Goal: Task Accomplishment & Management: Use online tool/utility

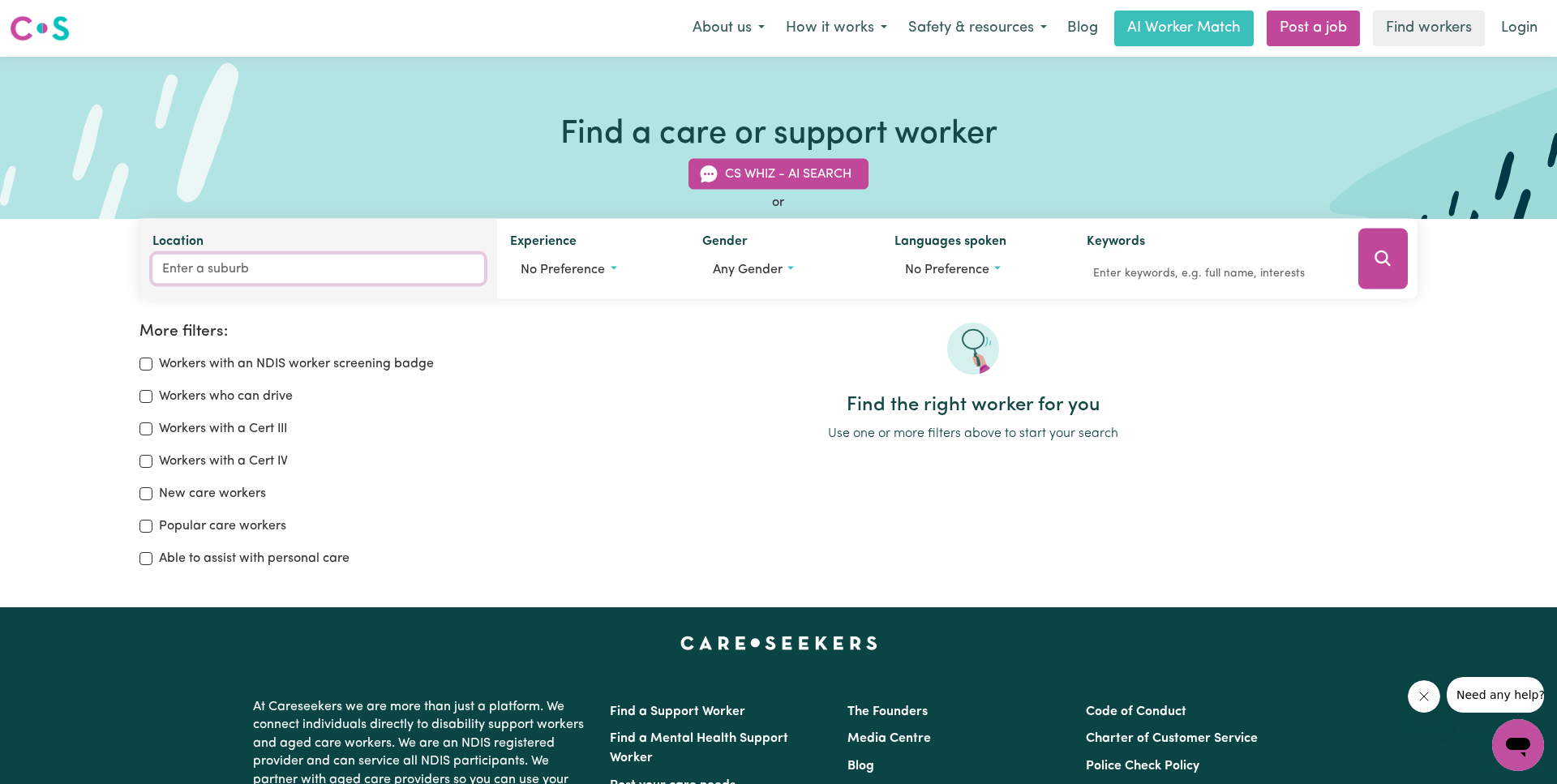
click at [262, 277] on input "Location" at bounding box center [318, 269] width 331 height 29
type input "seaf"
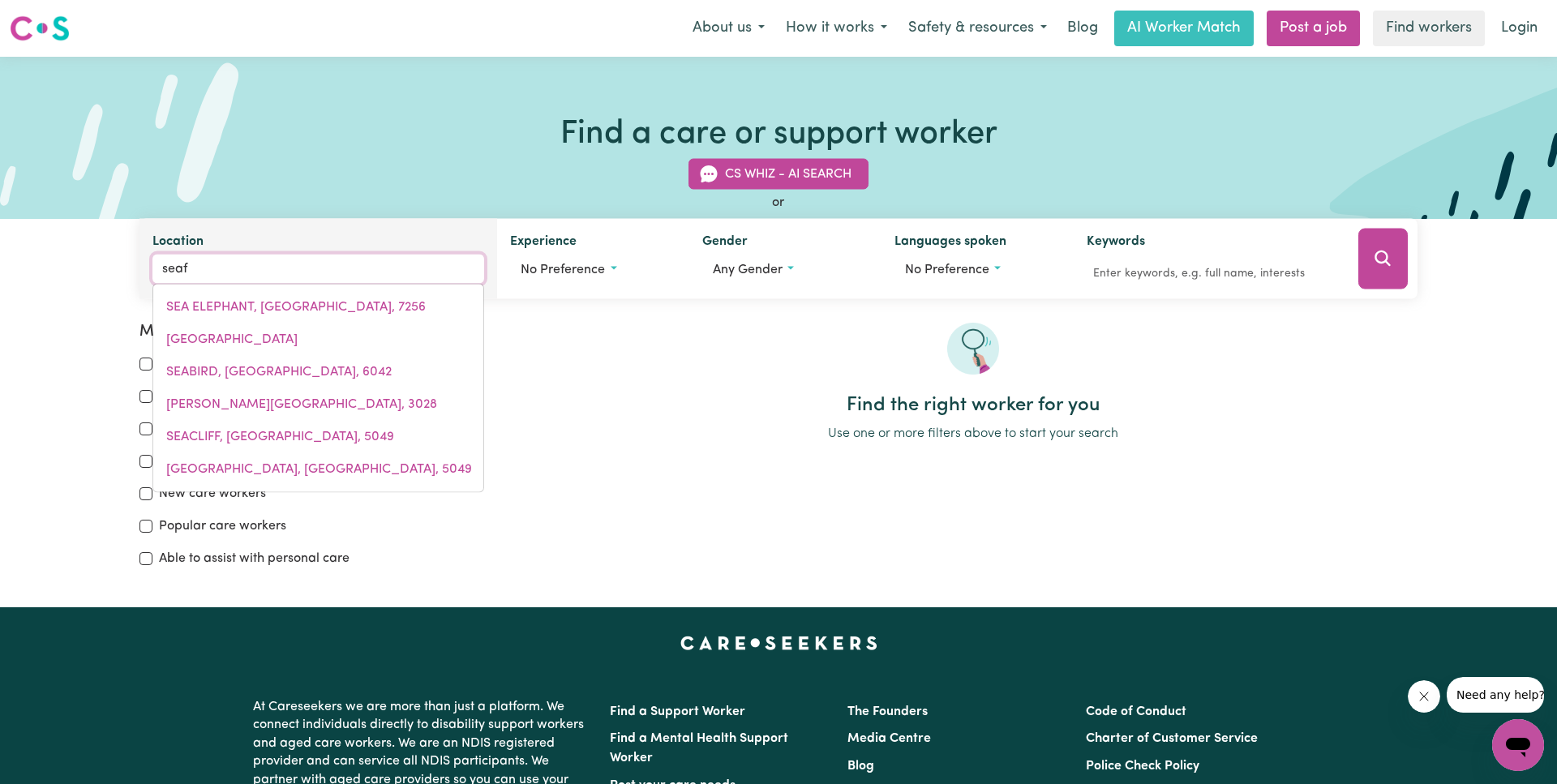
type input "seafORD, [GEOGRAPHIC_DATA], 5169"
type input "seafo"
type input "seafoRD, [GEOGRAPHIC_DATA], 5169"
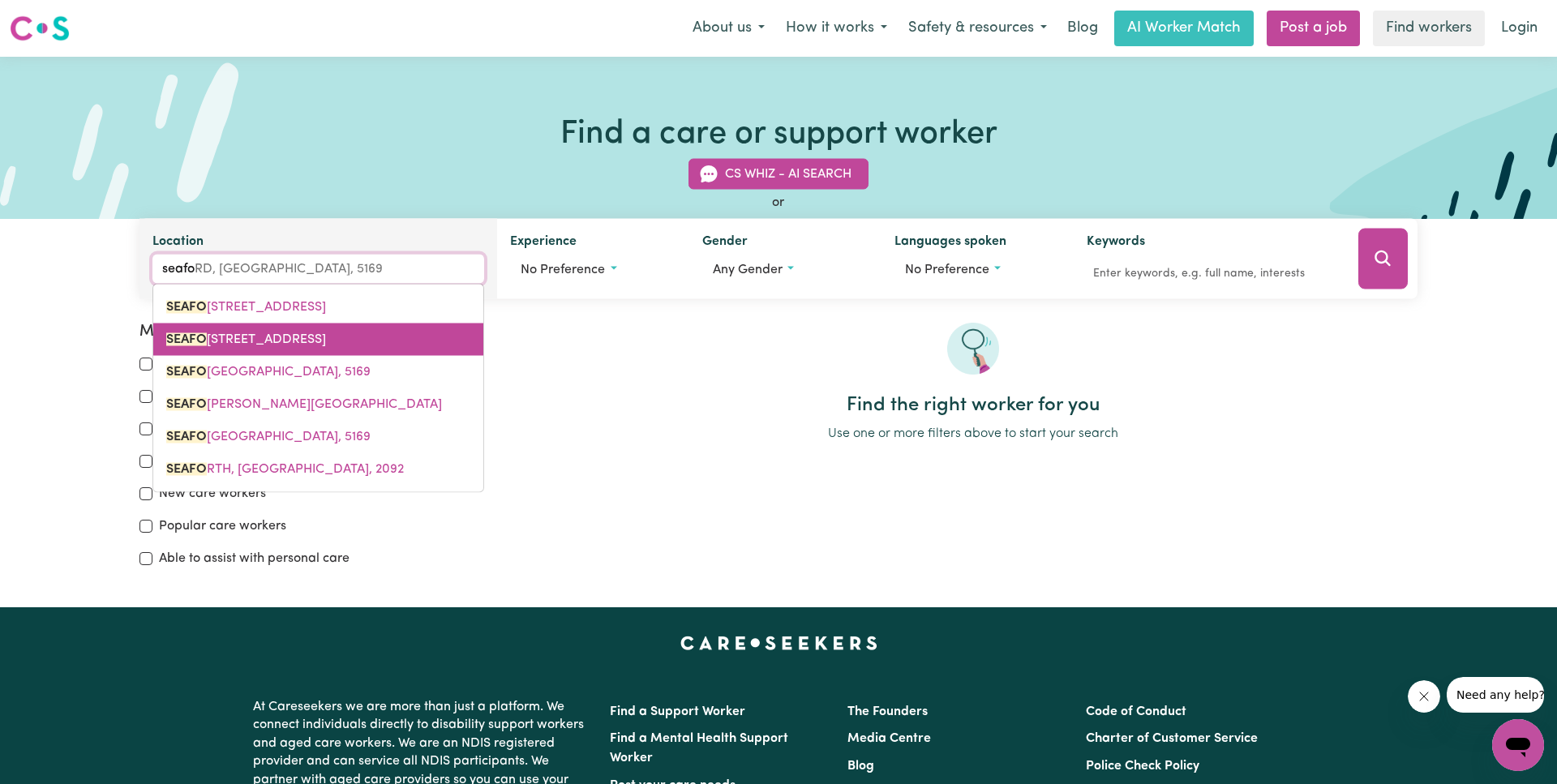
click at [282, 338] on span "[STREET_ADDRESS]" at bounding box center [246, 339] width 160 height 13
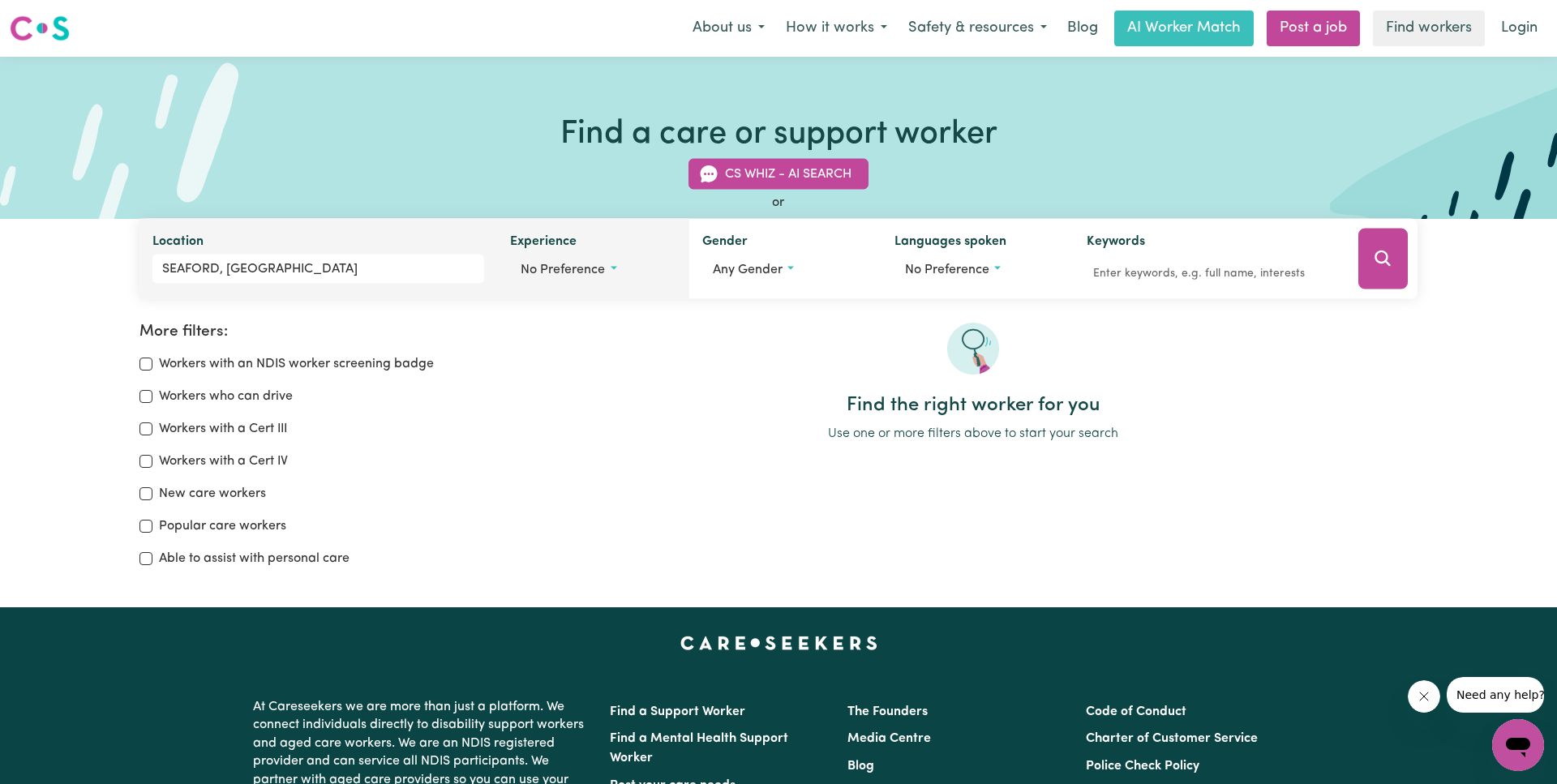
click at [615, 271] on button "No preference" at bounding box center [593, 270] width 166 height 31
click at [529, 369] on input "Disability support" at bounding box center [526, 369] width 13 height 13
checkbox input "true"
checkbox input "false"
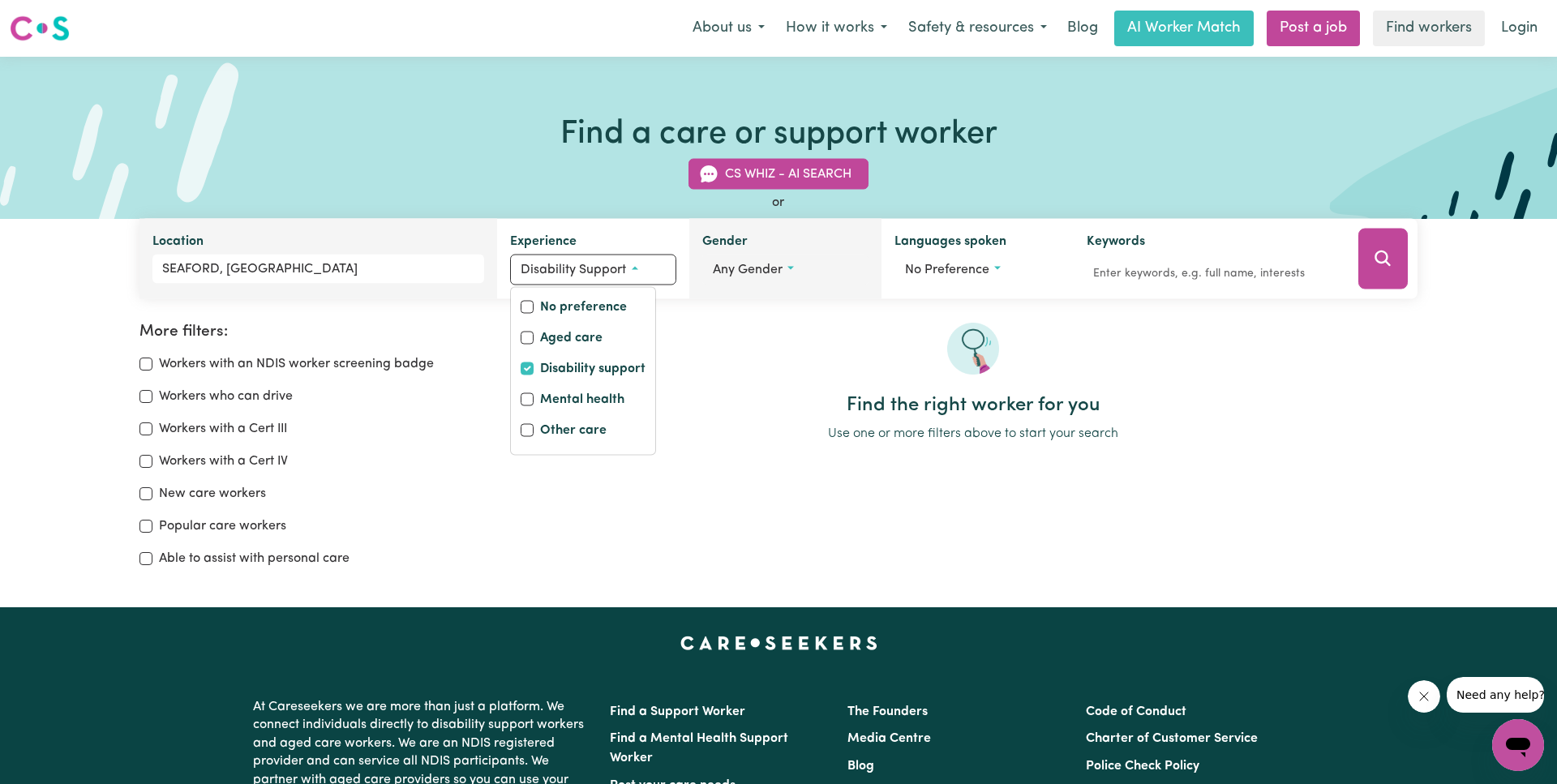
click at [783, 263] on span "Any gender" at bounding box center [748, 269] width 70 height 13
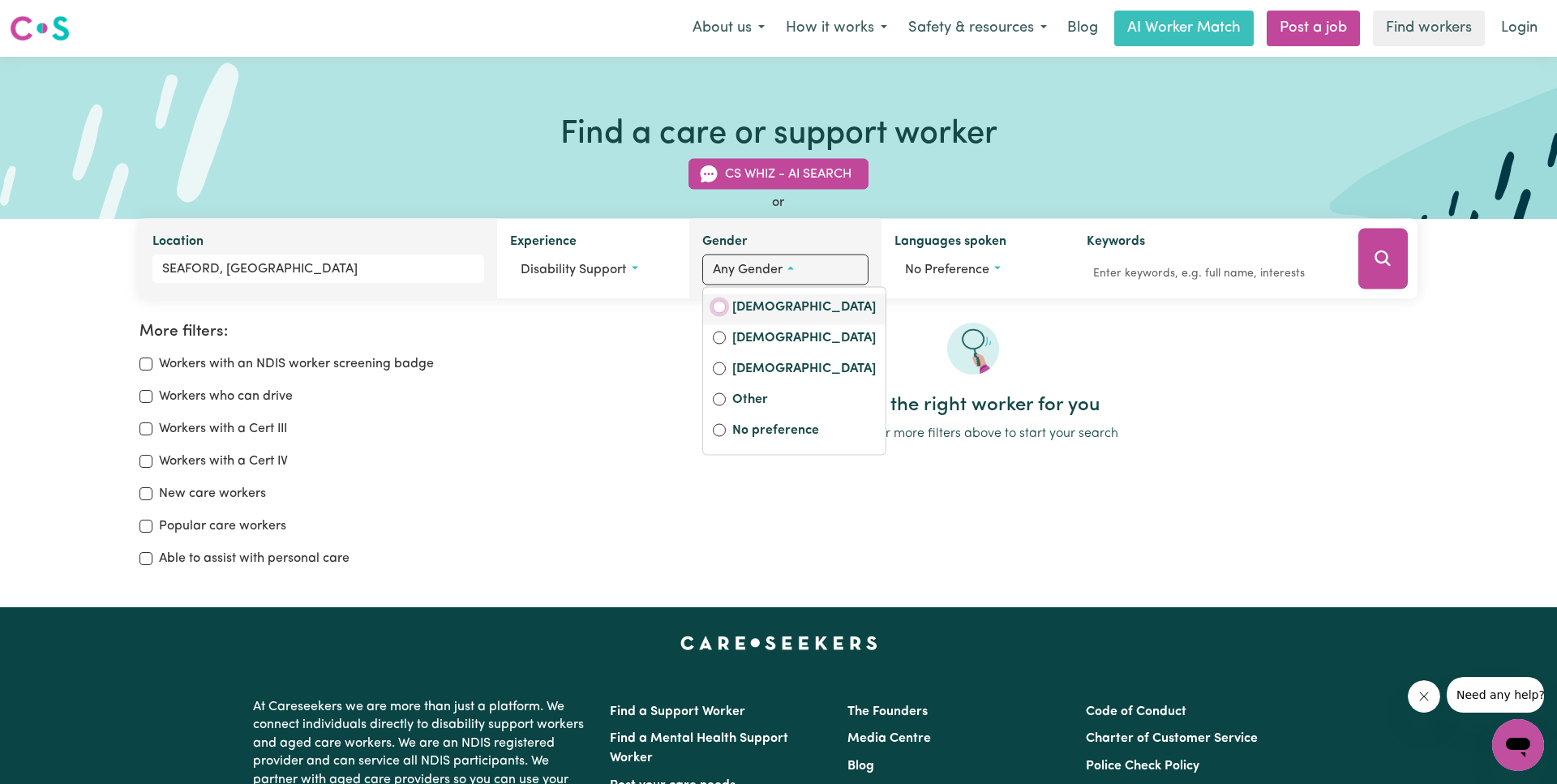
click at [723, 304] on input "[DEMOGRAPHIC_DATA]" at bounding box center [719, 306] width 13 height 13
radio input "true"
click at [715, 369] on input "[DEMOGRAPHIC_DATA]" at bounding box center [714, 369] width 13 height 13
radio input "true"
click at [720, 312] on input "[DEMOGRAPHIC_DATA]" at bounding box center [714, 306] width 13 height 13
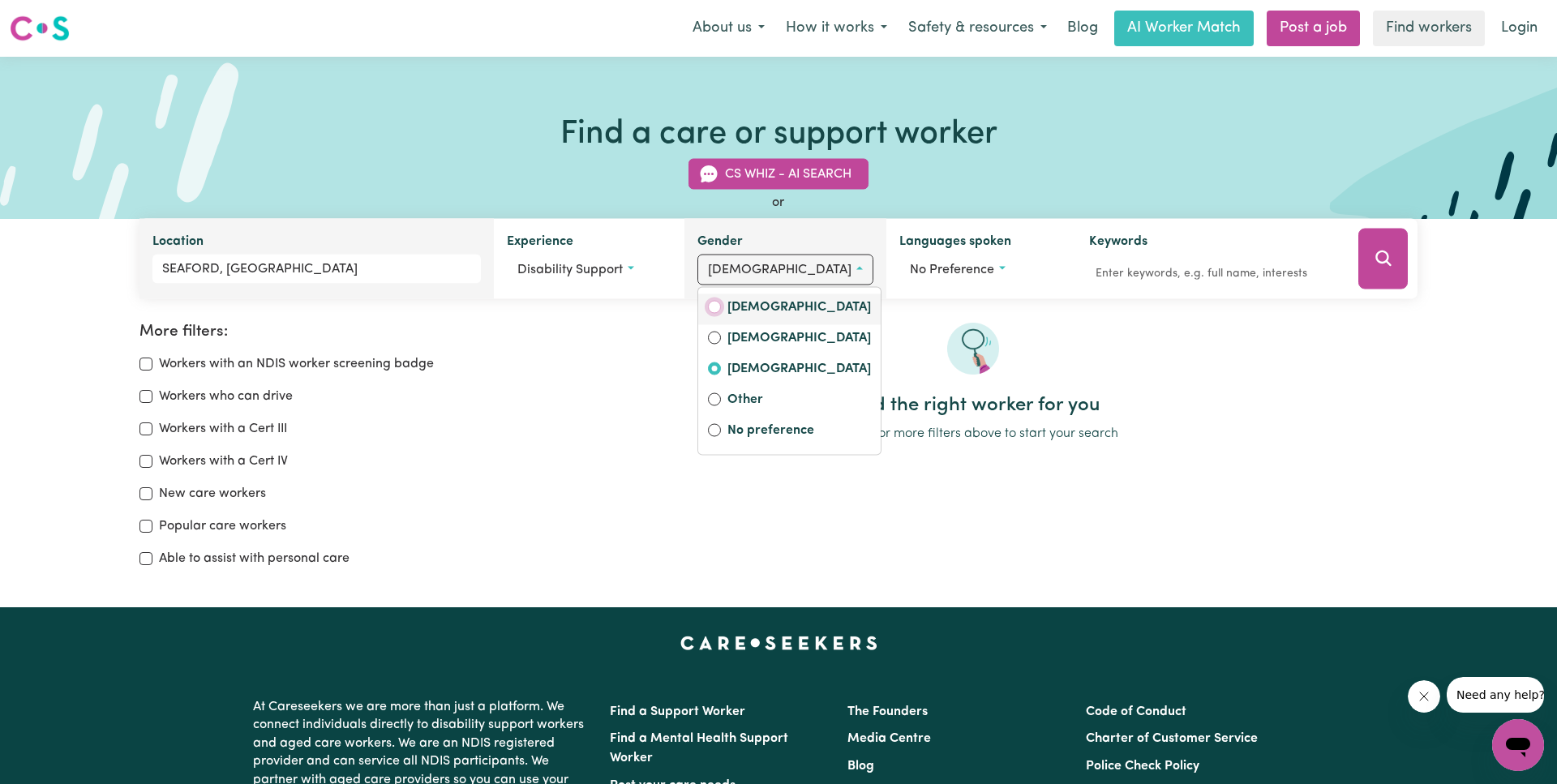
radio input "true"
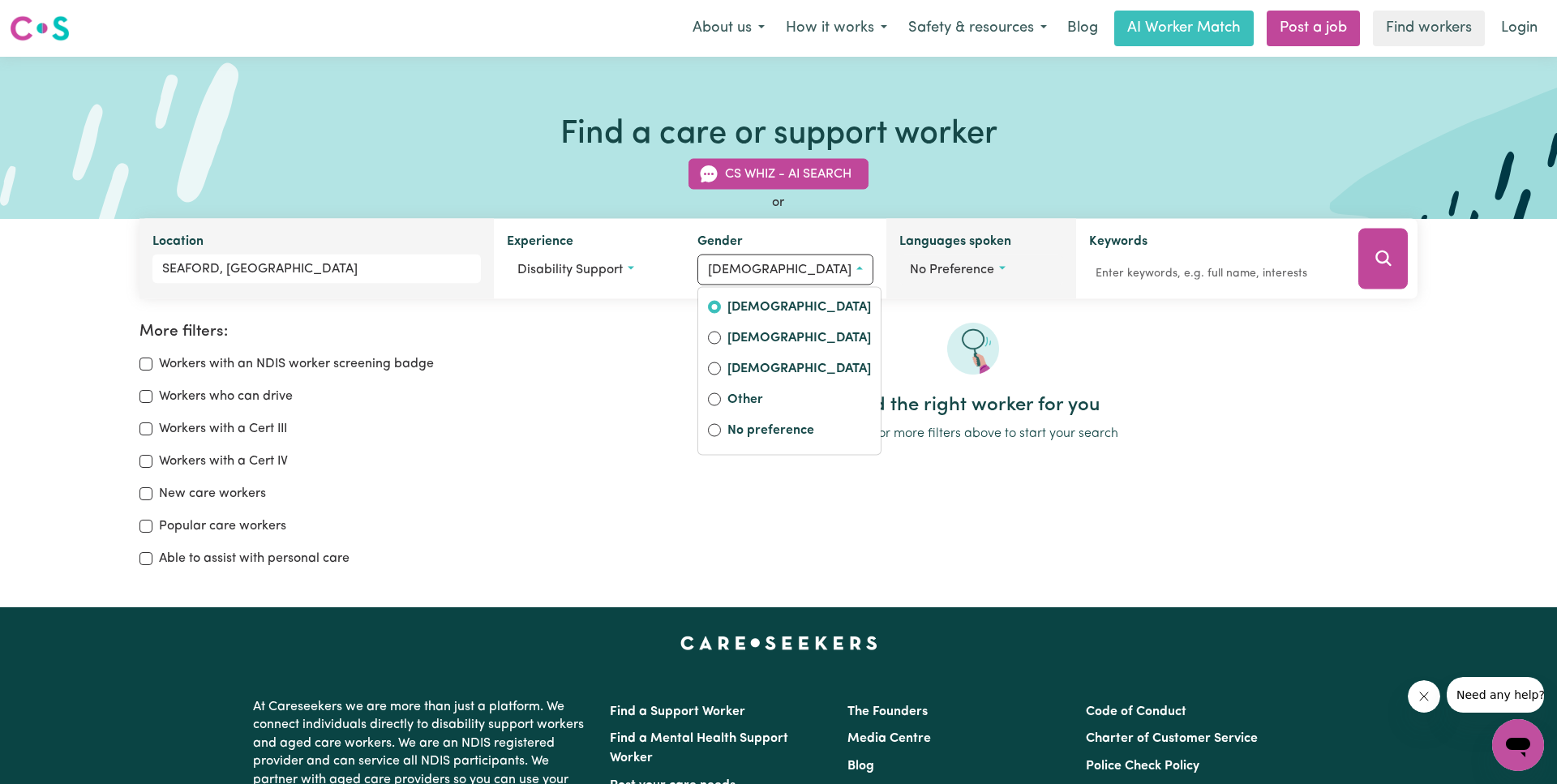
click at [1006, 279] on button "No preference" at bounding box center [981, 270] width 164 height 31
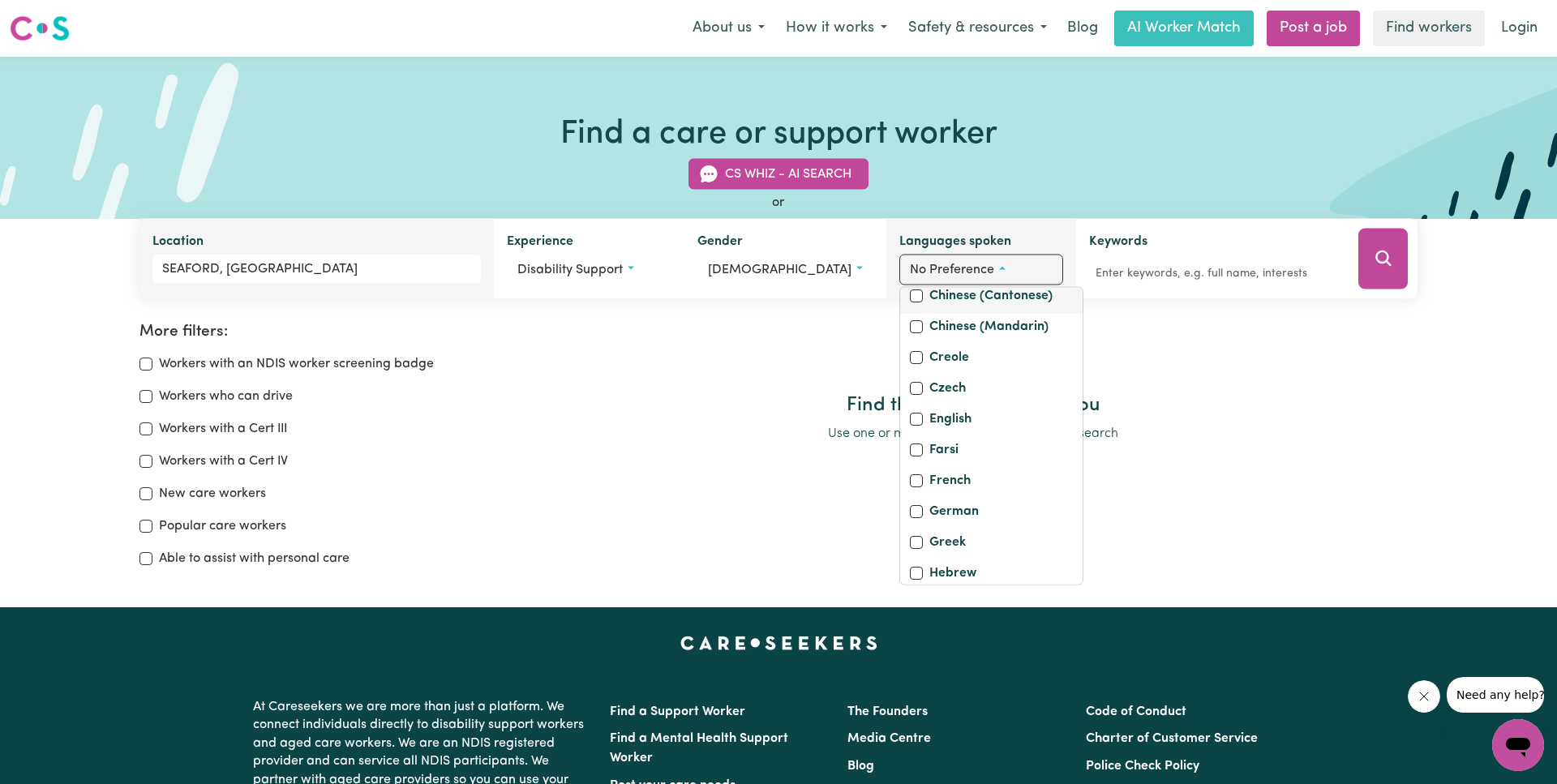
scroll to position [195, 0]
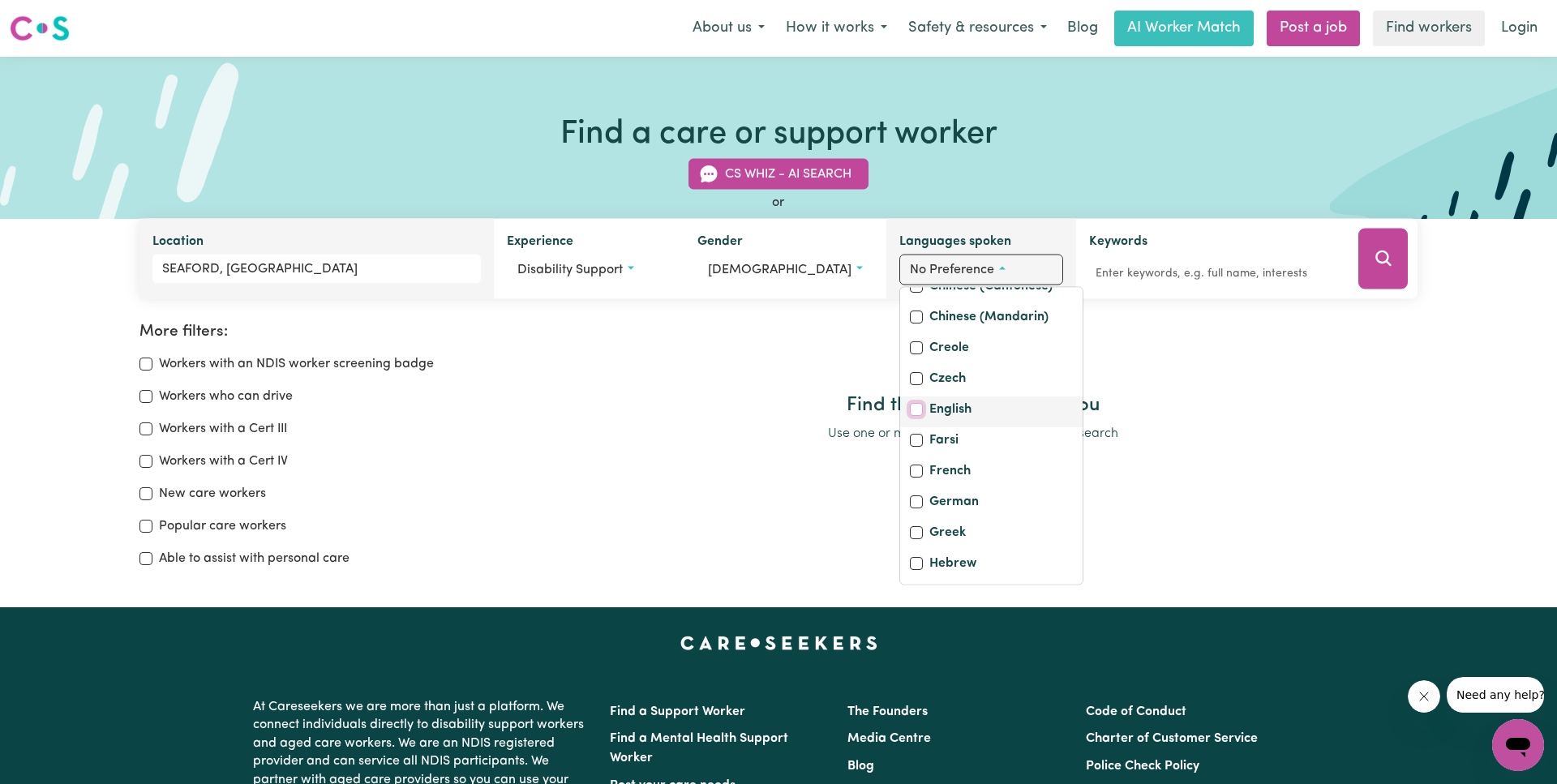
click at [910, 407] on input "English" at bounding box center [916, 409] width 13 height 13
checkbox input "true"
checkbox input "false"
click at [1287, 422] on div "Find the right worker for you Use one or more filters above to start your search" at bounding box center [974, 383] width 889 height 121
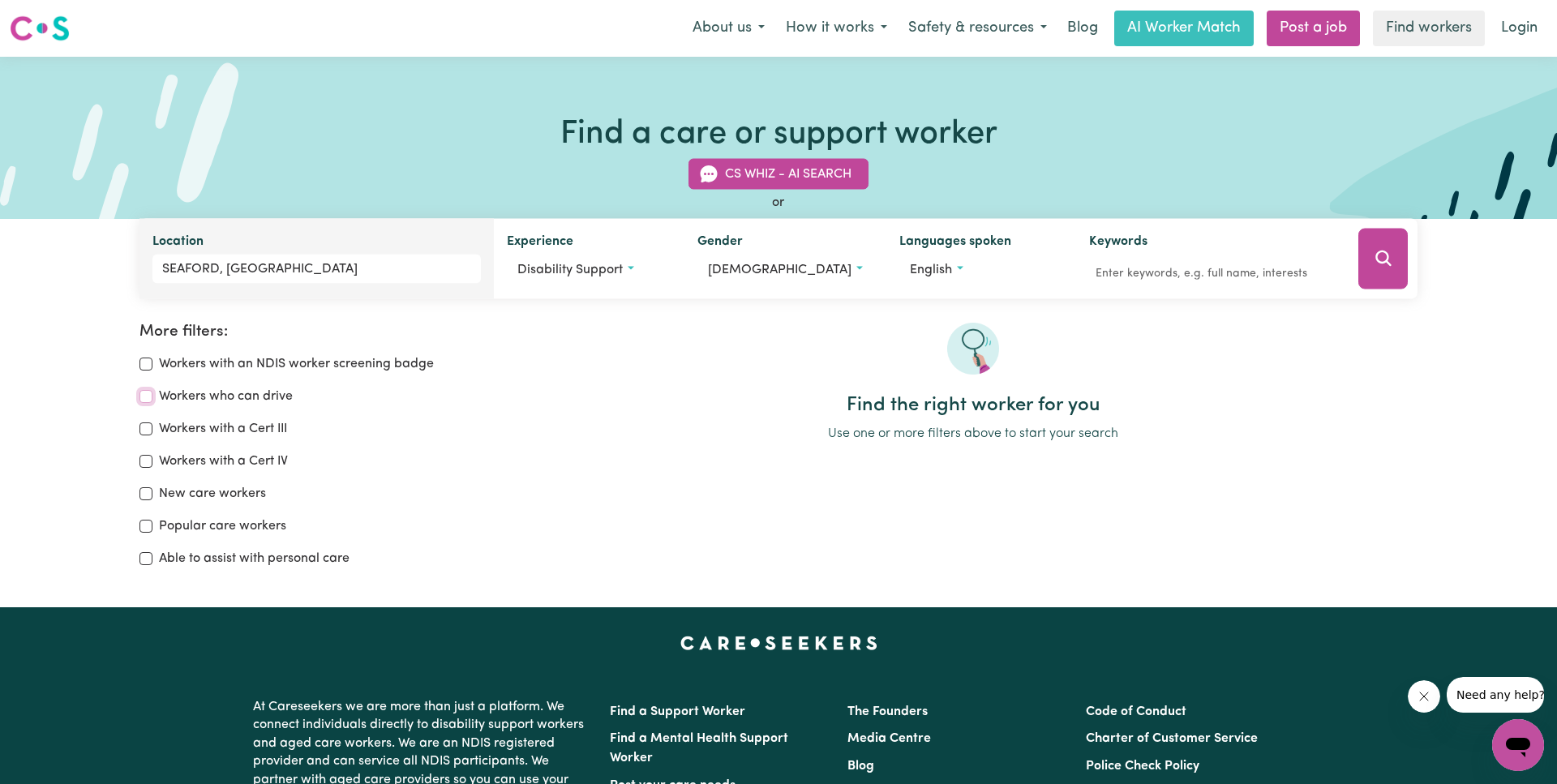
click at [147, 394] on input "Workers who can drive" at bounding box center [146, 396] width 13 height 13
checkbox input "true"
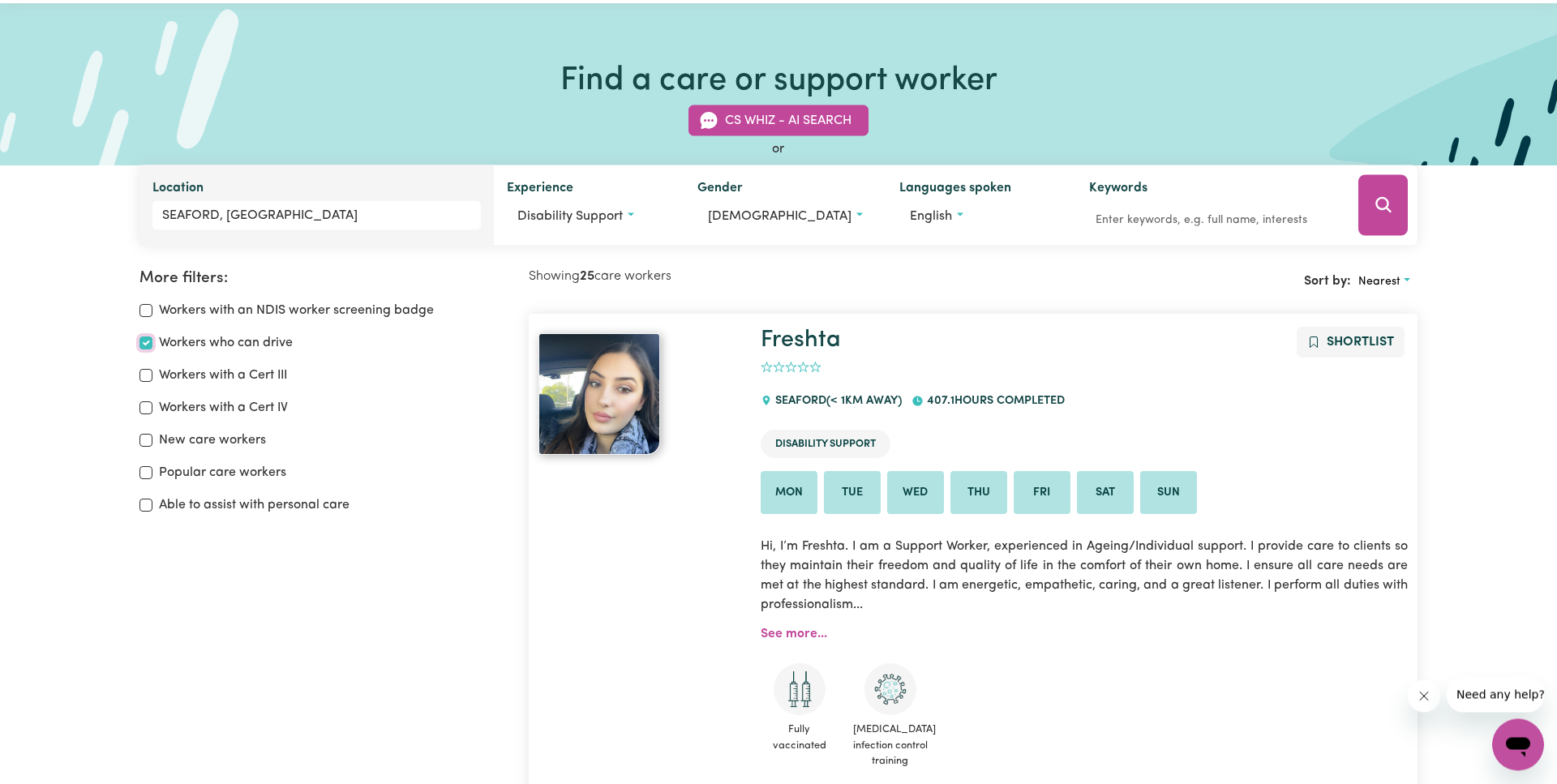
scroll to position [23, 0]
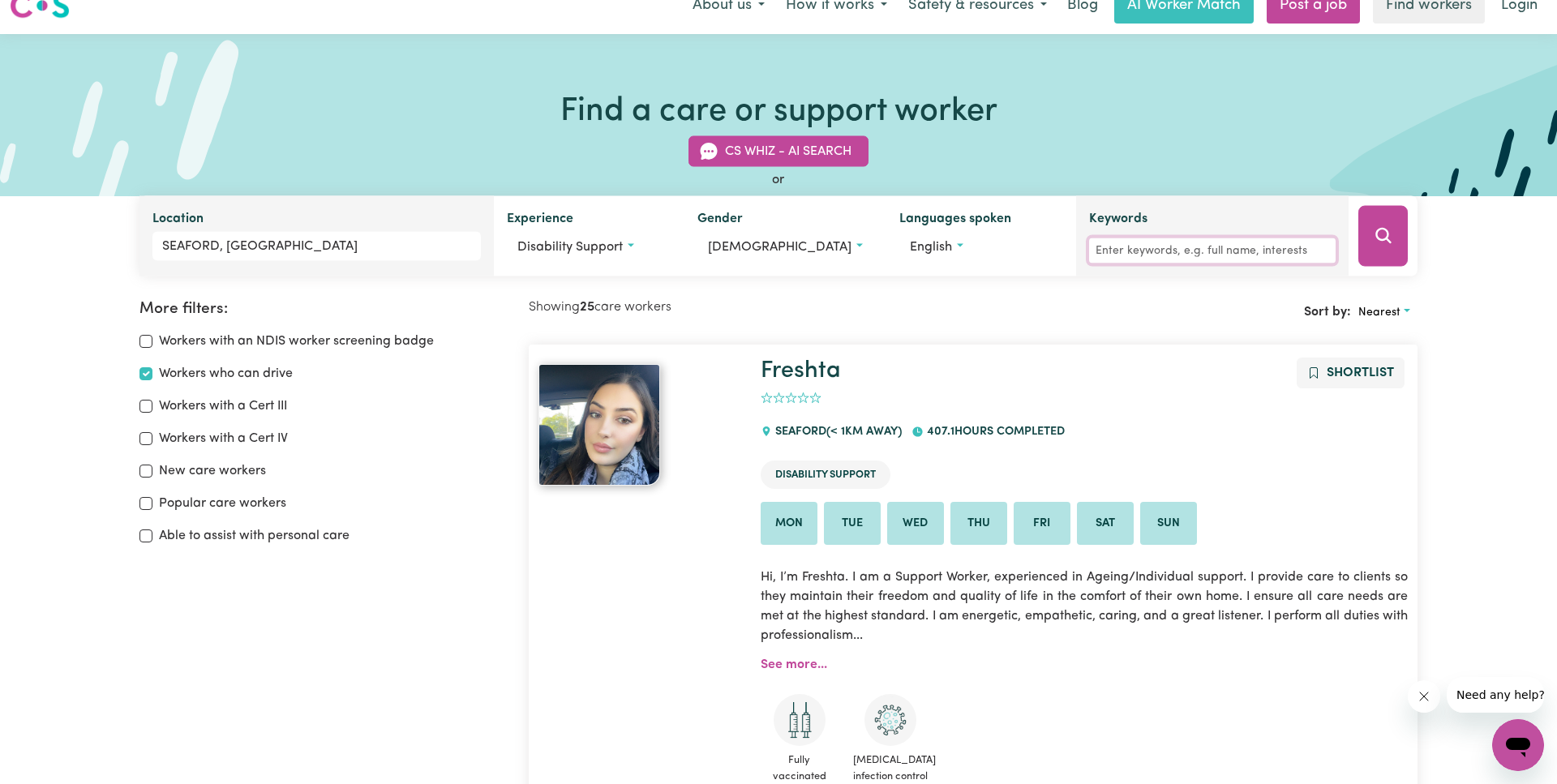
click at [1151, 249] on input "Keywords" at bounding box center [1212, 251] width 246 height 26
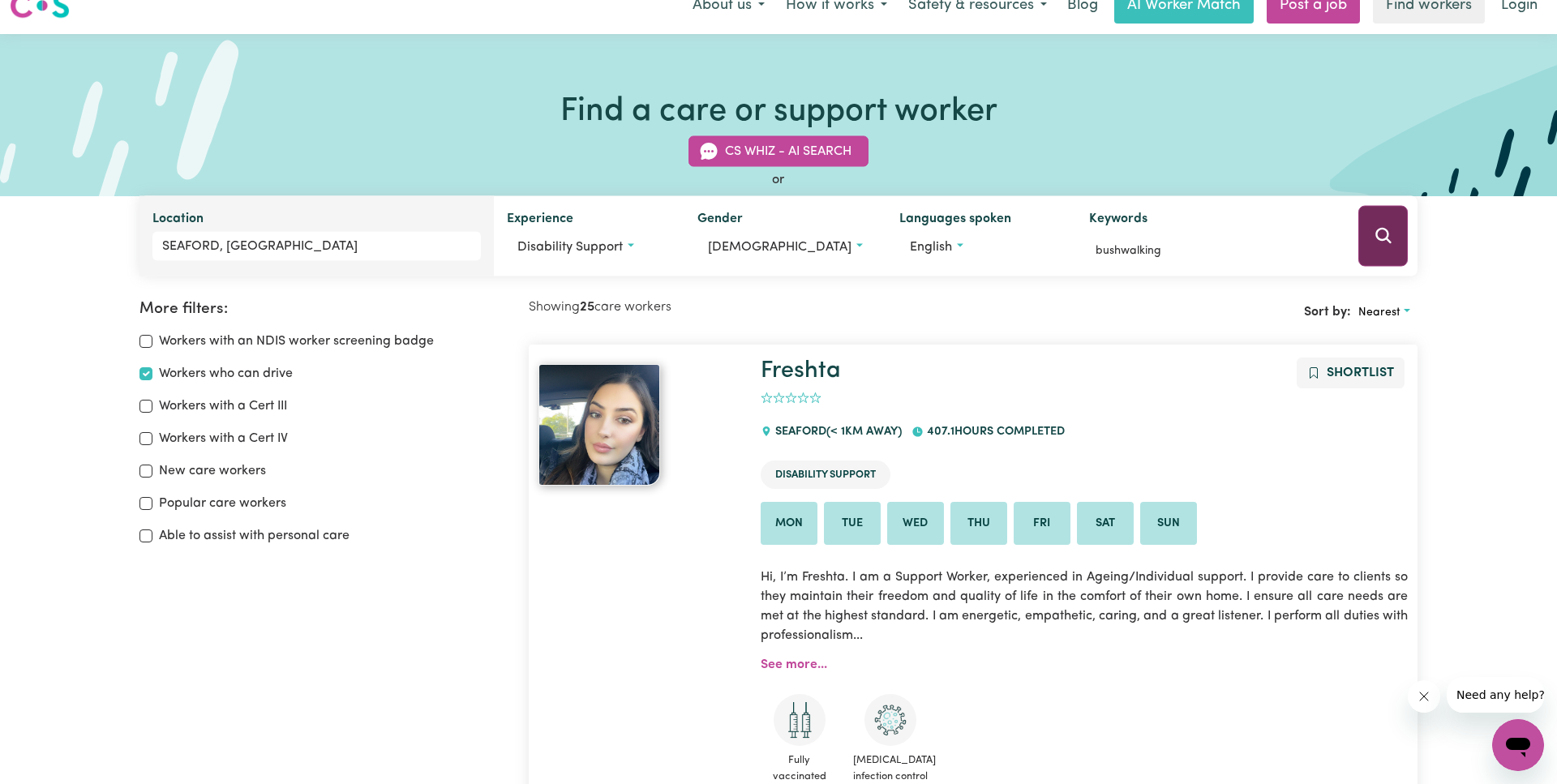
click at [1371, 248] on button "Search" at bounding box center [1383, 236] width 49 height 60
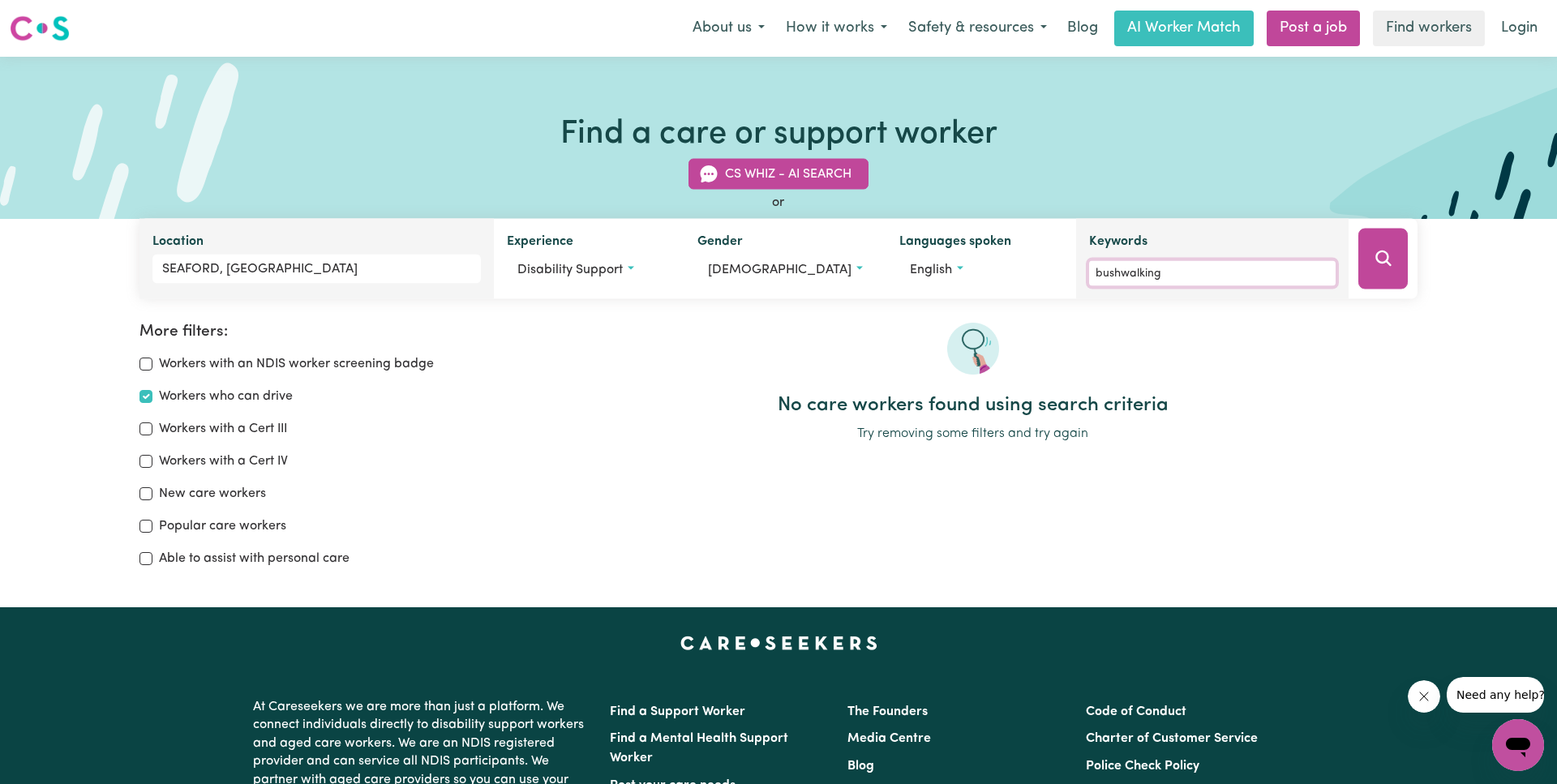
drag, startPoint x: 1166, startPoint y: 273, endPoint x: 1087, endPoint y: 268, distance: 79.2
click at [1089, 268] on input "bushwalking" at bounding box center [1212, 274] width 246 height 26
drag, startPoint x: 1202, startPoint y: 284, endPoint x: 999, endPoint y: 279, distance: 203.1
click at [1089, 279] on input "hiking" at bounding box center [1212, 274] width 246 height 26
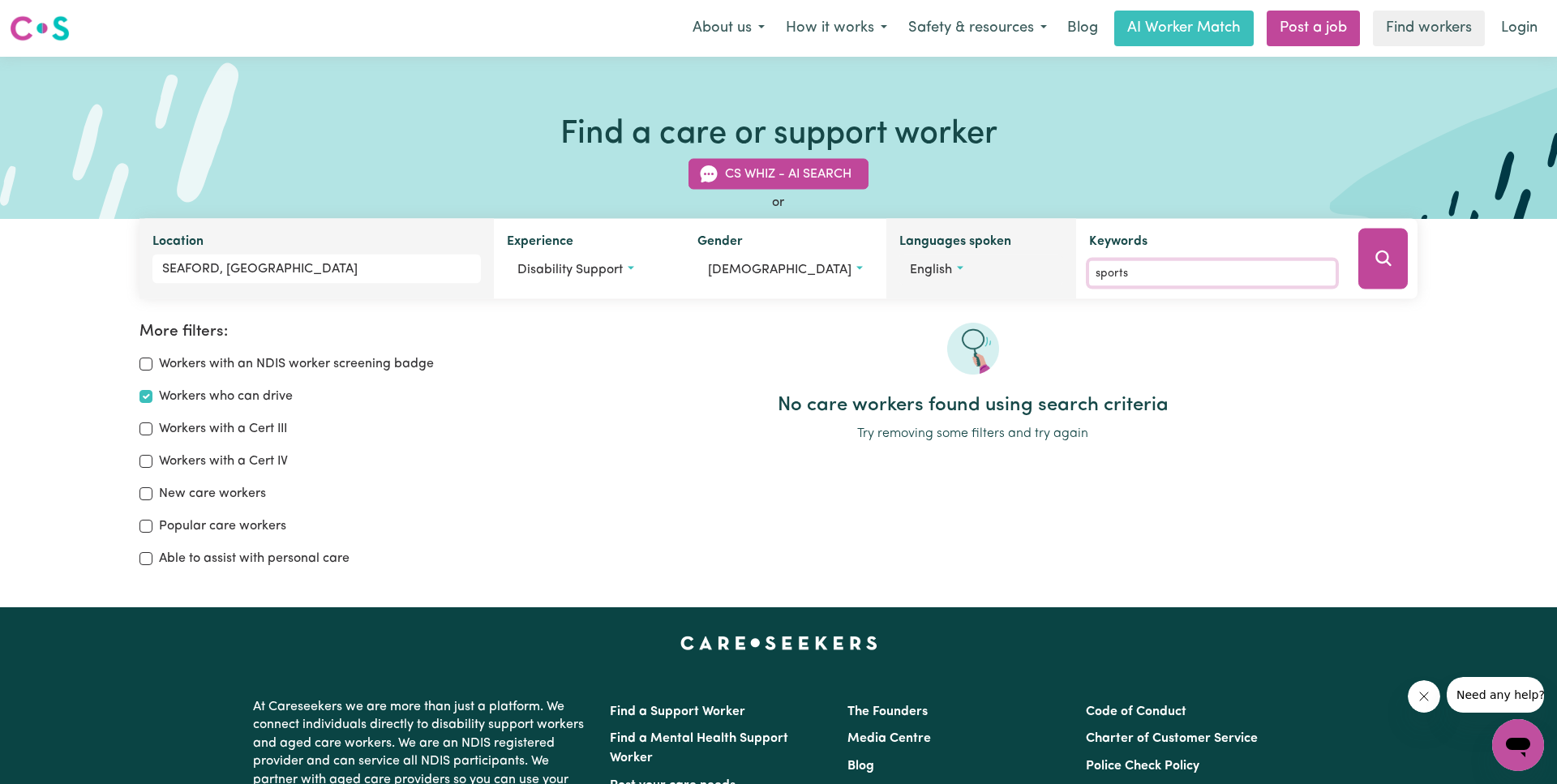
type input "sports"
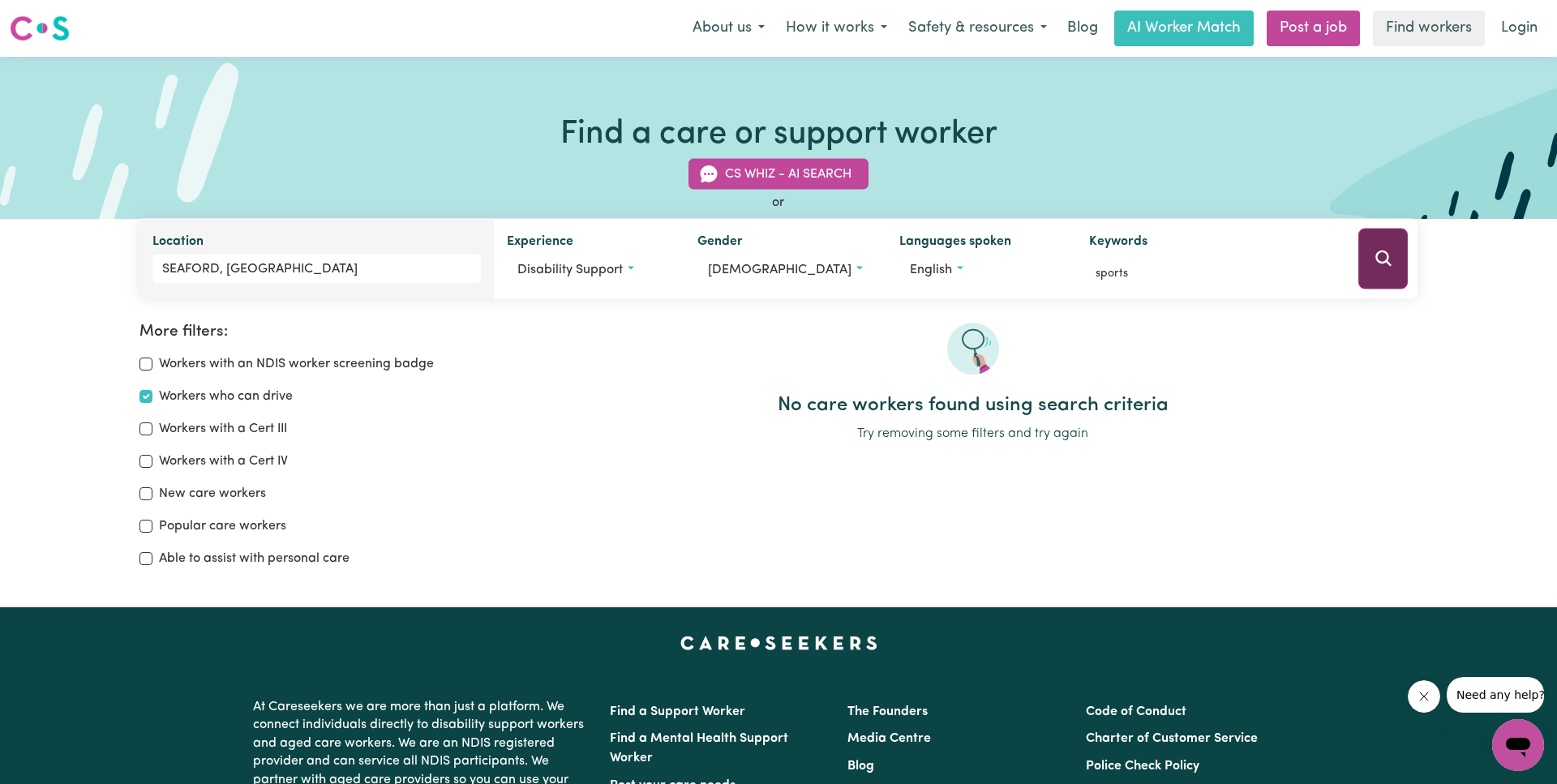
click at [1388, 250] on icon "Search" at bounding box center [1383, 258] width 20 height 20
drag, startPoint x: 1185, startPoint y: 278, endPoint x: 1067, endPoint y: 279, distance: 118.0
click at [1089, 279] on input "sports" at bounding box center [1212, 274] width 246 height 26
click at [1382, 253] on icon "Search" at bounding box center [1383, 258] width 15 height 15
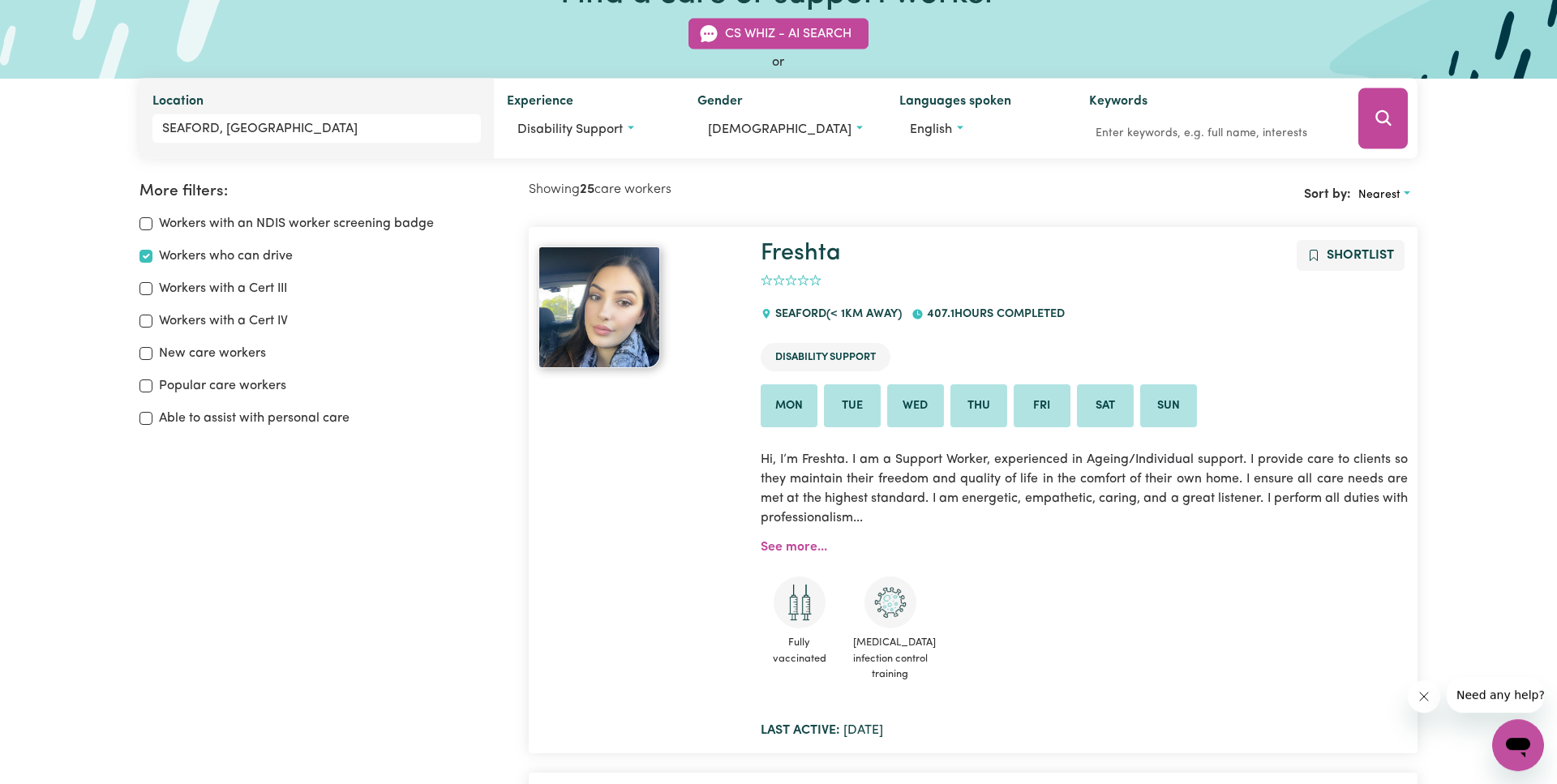
scroll to position [165, 0]
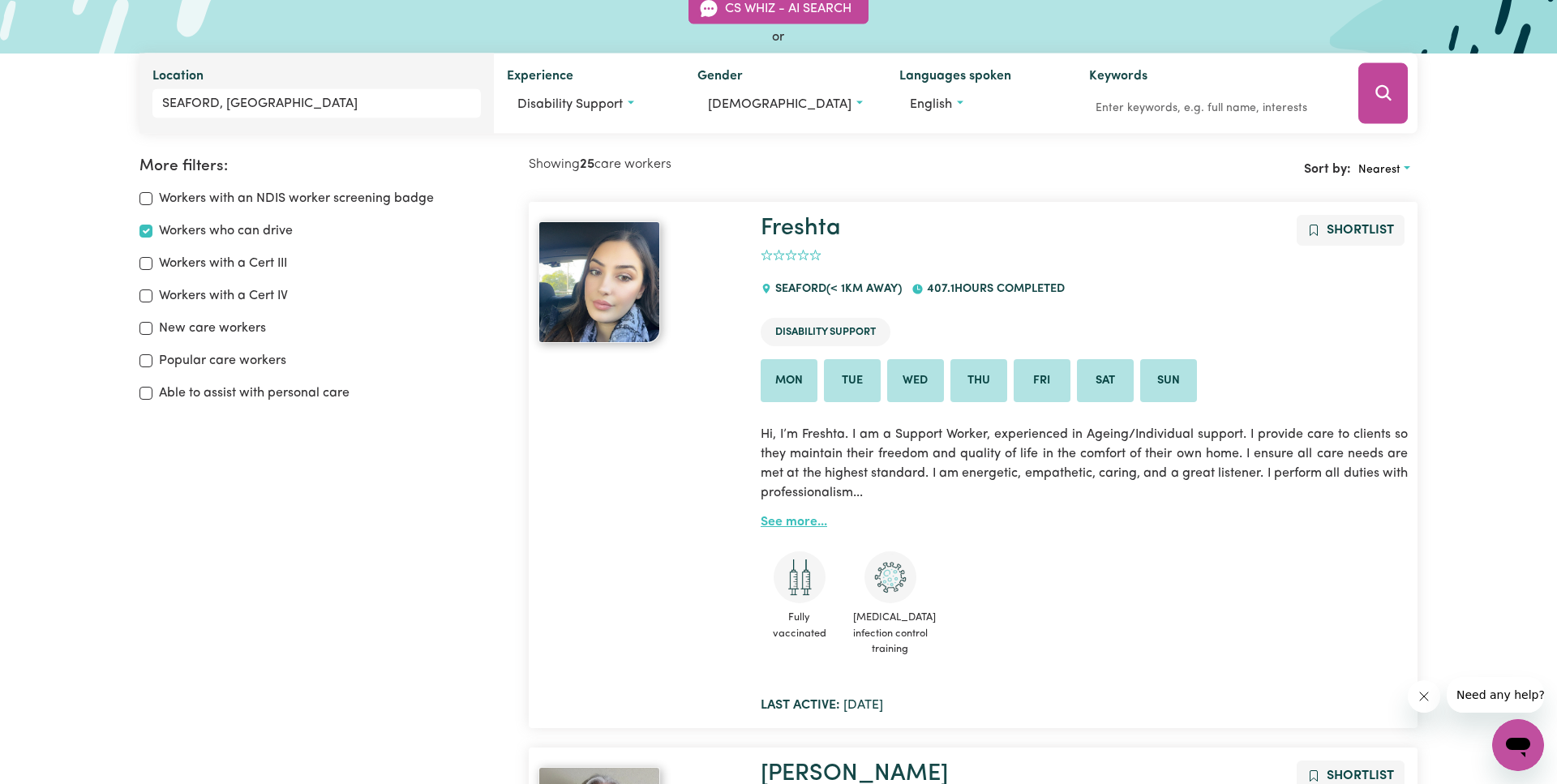
click at [772, 523] on link "See more..." at bounding box center [794, 522] width 66 height 13
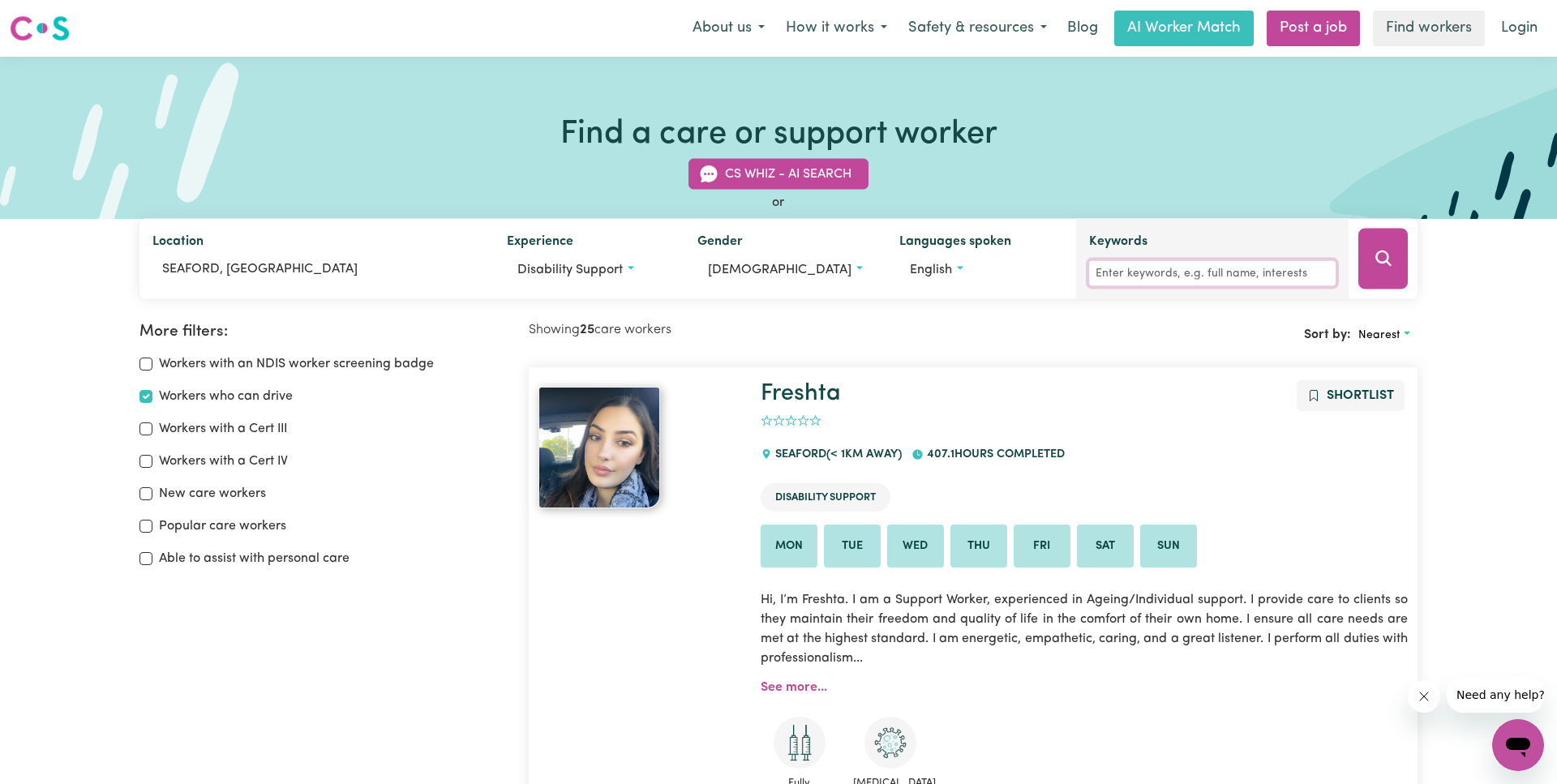
click at [1141, 270] on input "Keywords" at bounding box center [1212, 274] width 246 height 26
type input "community"
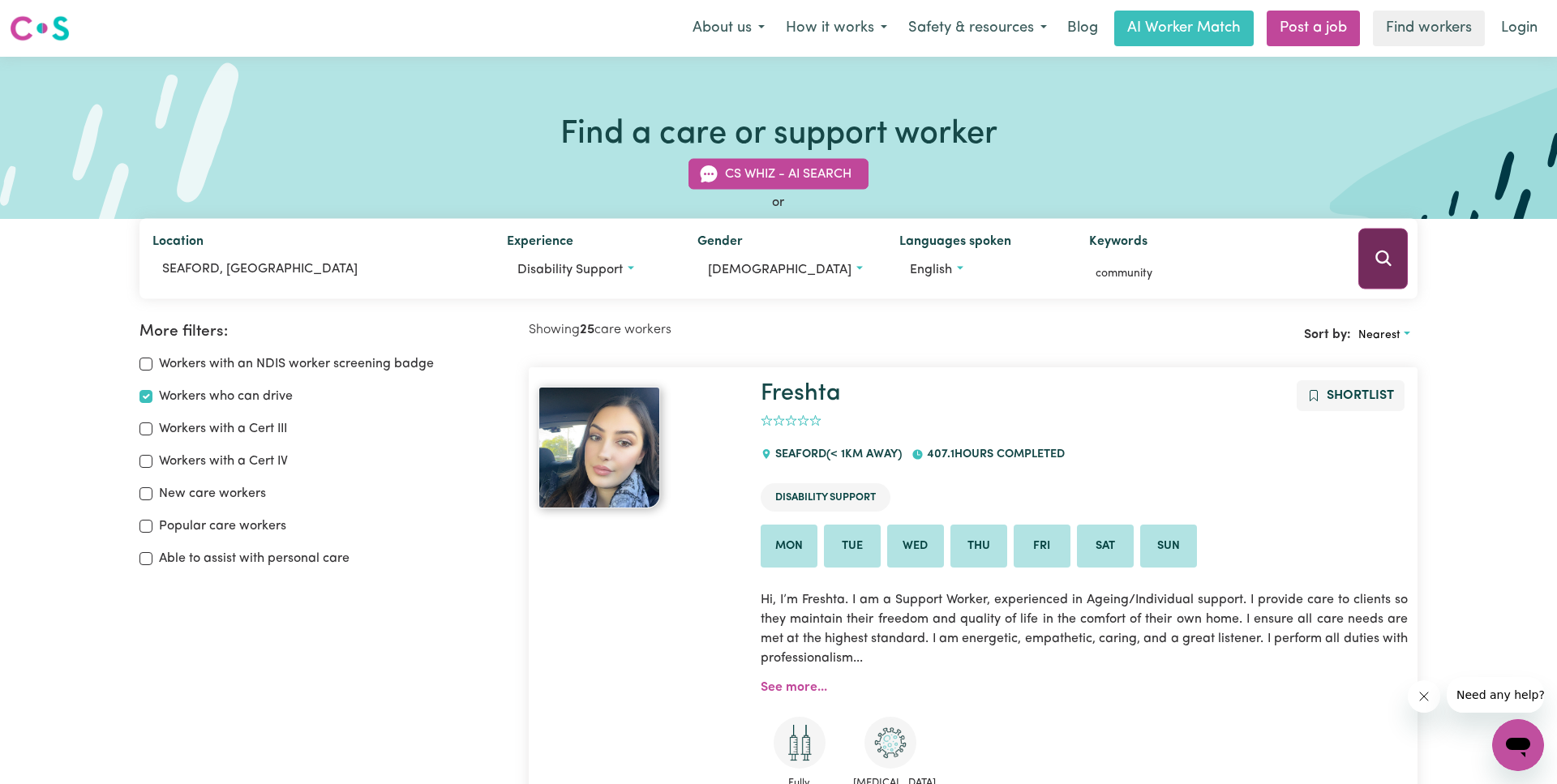
click at [1373, 253] on button "Search" at bounding box center [1383, 259] width 49 height 60
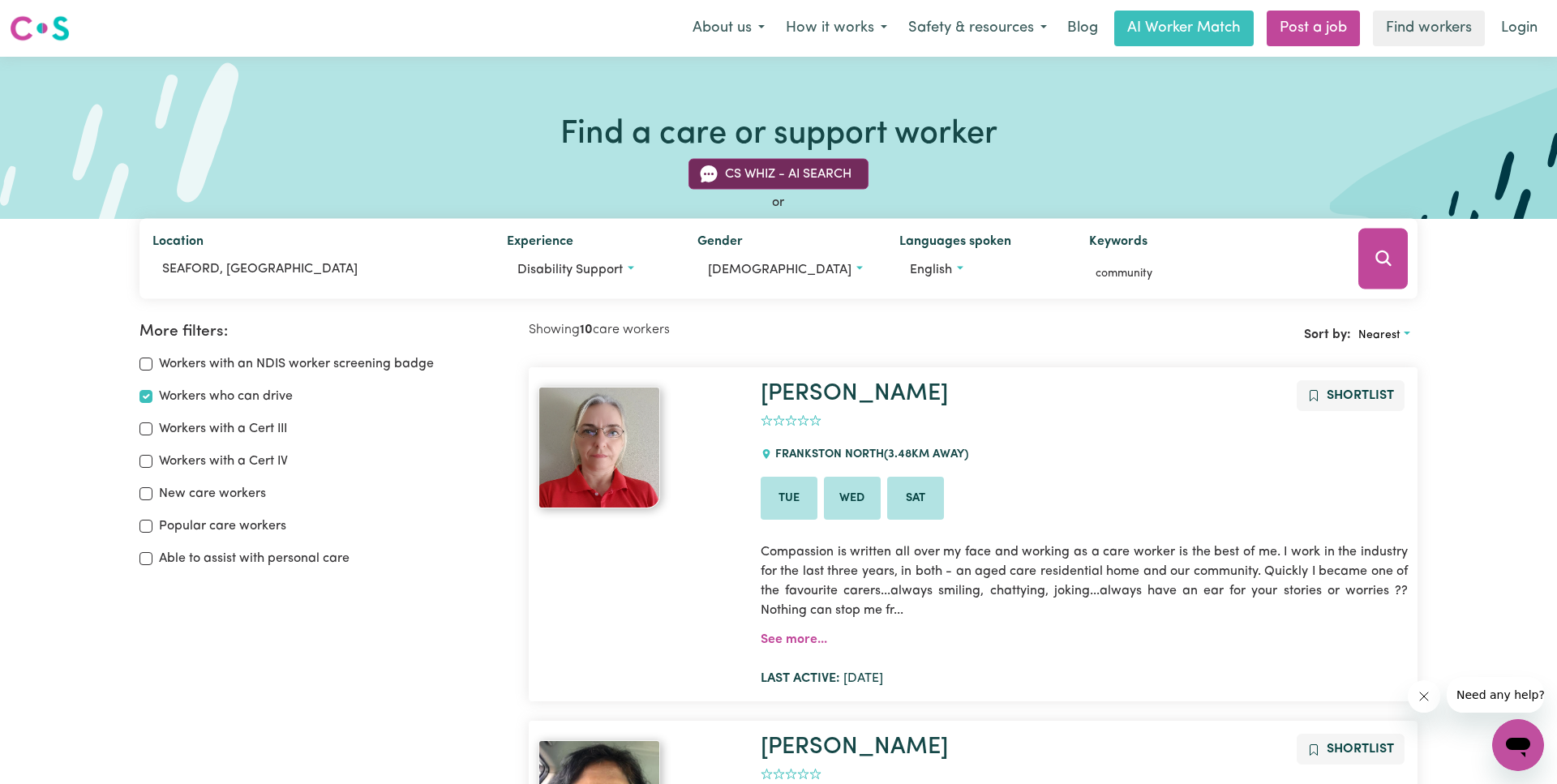
click at [791, 174] on button "CS Whiz - AI Search" at bounding box center [778, 175] width 180 height 31
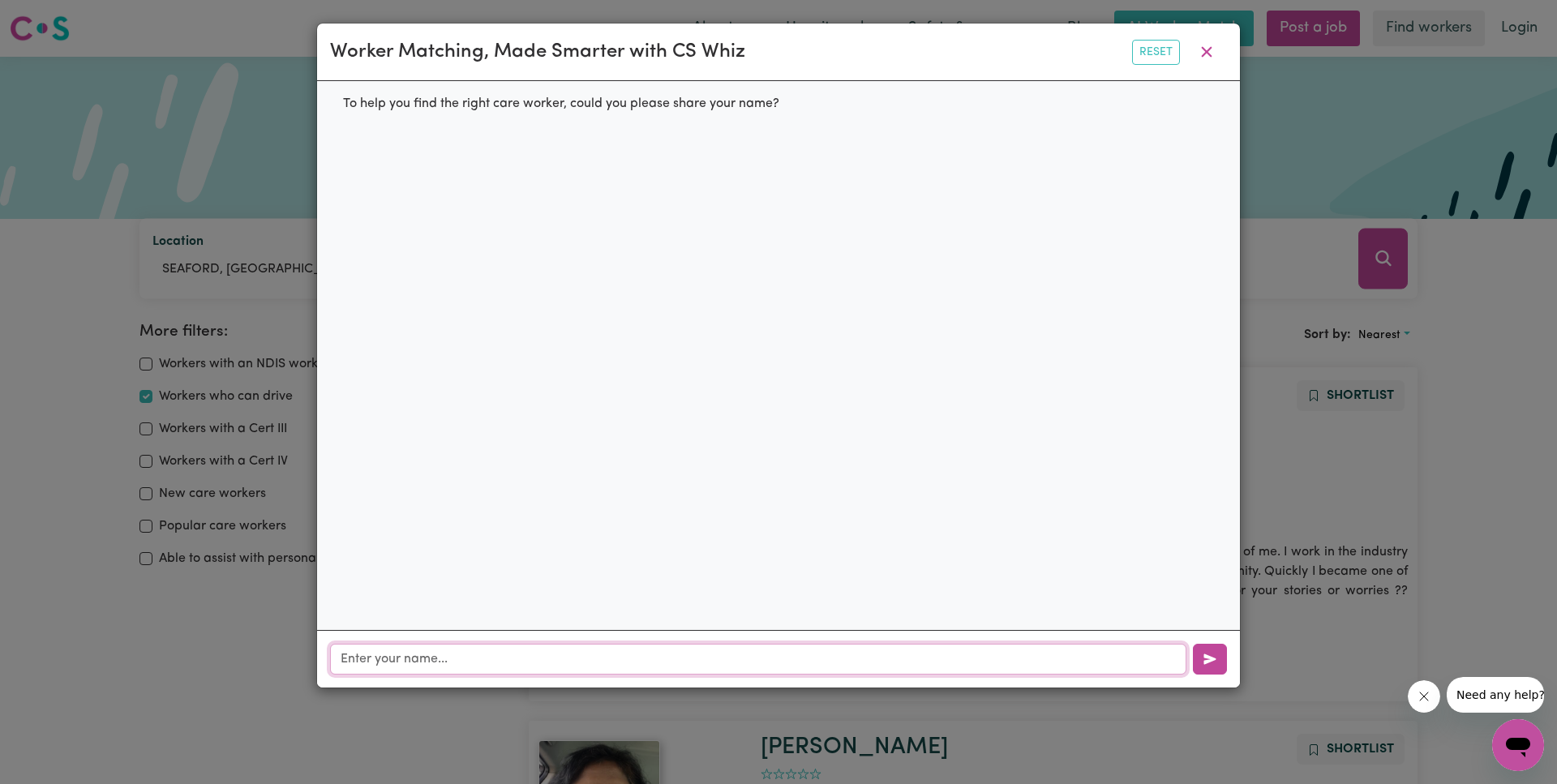
click at [571, 656] on input "text" at bounding box center [758, 659] width 856 height 31
type input "Romy"
click at [1200, 649] on button "button" at bounding box center [1210, 659] width 34 height 31
click at [1206, 54] on icon "button" at bounding box center [1207, 52] width 10 height 10
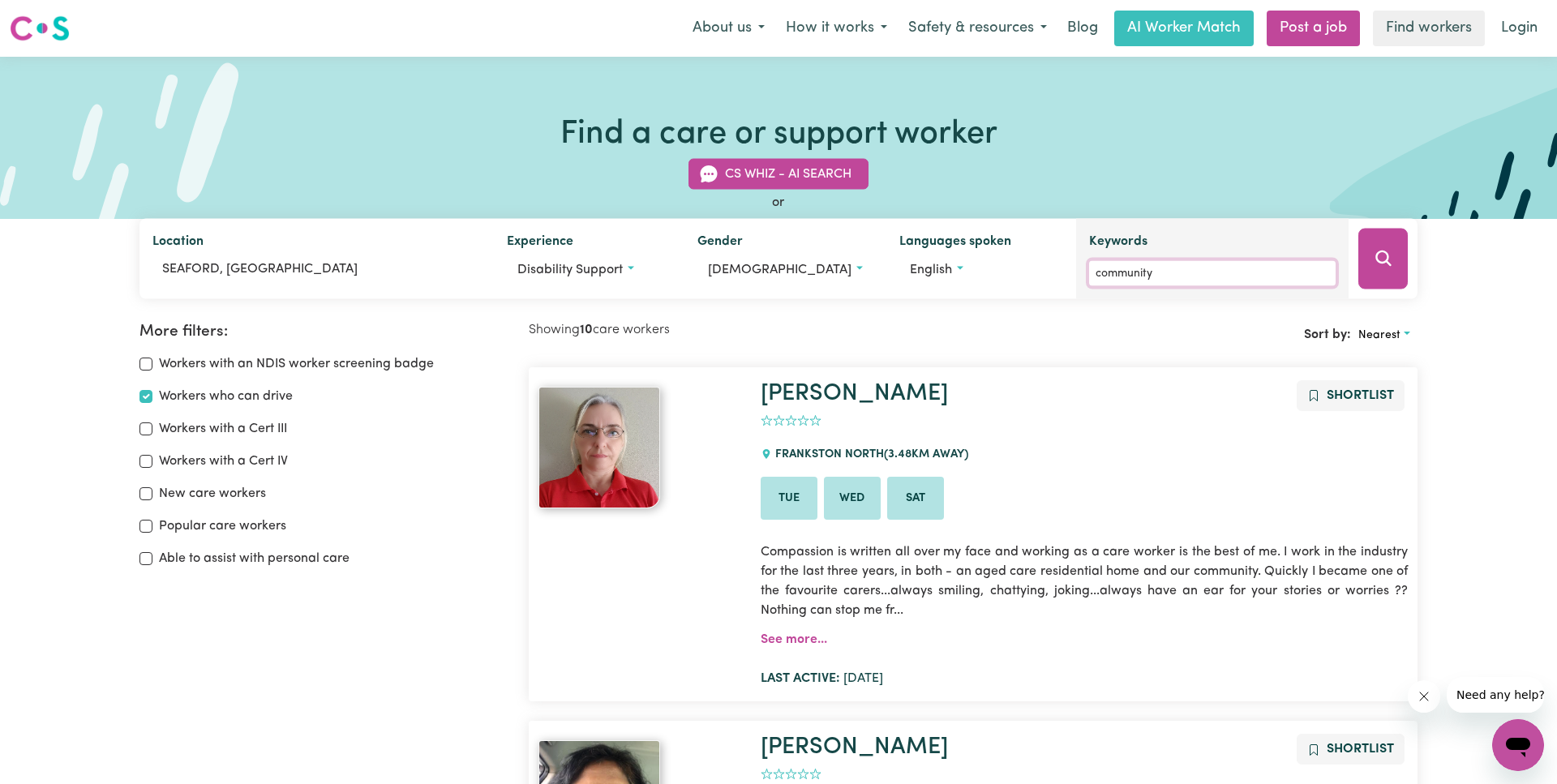
drag, startPoint x: 1176, startPoint y: 273, endPoint x: 1048, endPoint y: 264, distance: 128.3
click at [1089, 264] on input "community" at bounding box center [1212, 274] width 246 height 26
type input "walking"
click at [1393, 259] on button "Search" at bounding box center [1383, 259] width 49 height 60
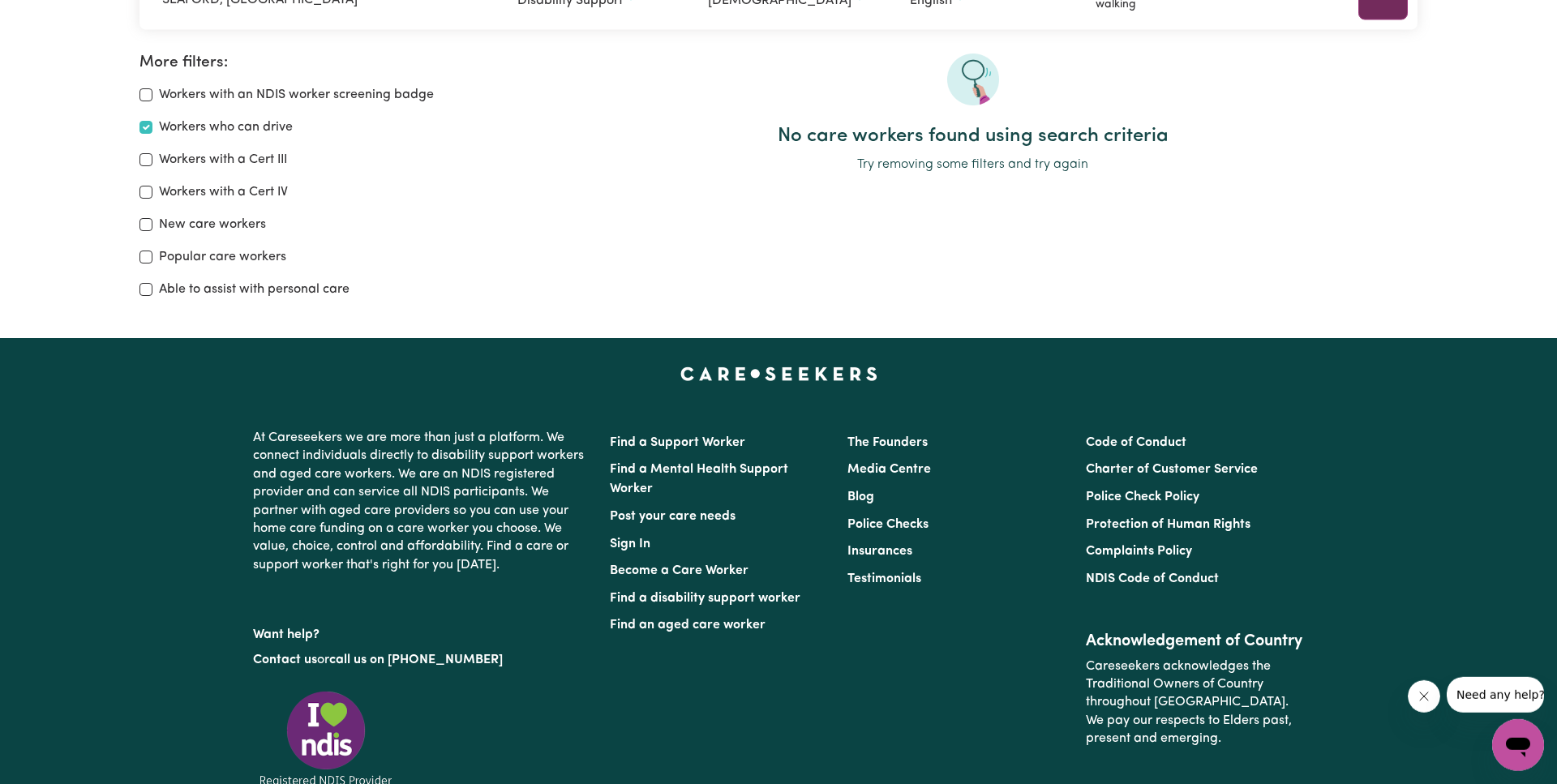
scroll to position [271, 0]
